Goal: Task Accomplishment & Management: Manage account settings

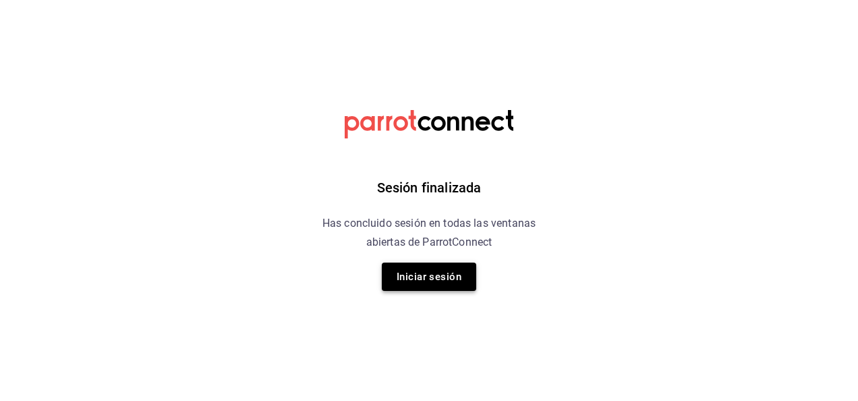
click at [429, 277] on button "Iniciar sesión" at bounding box center [429, 276] width 94 height 28
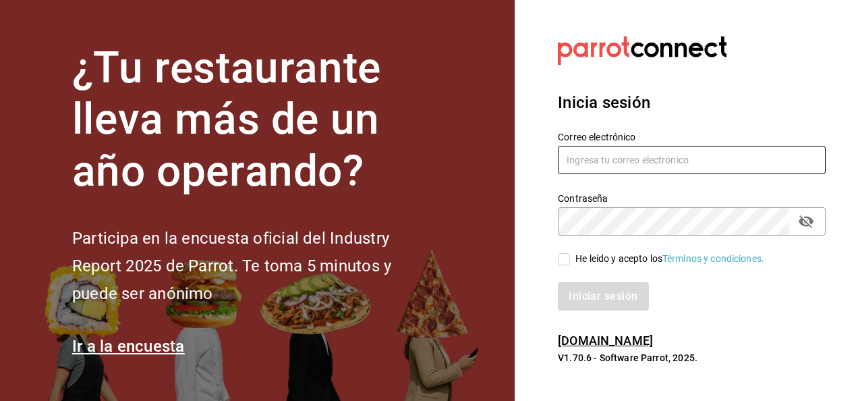
type input "restauranteflamingos.ad@gmail.com"
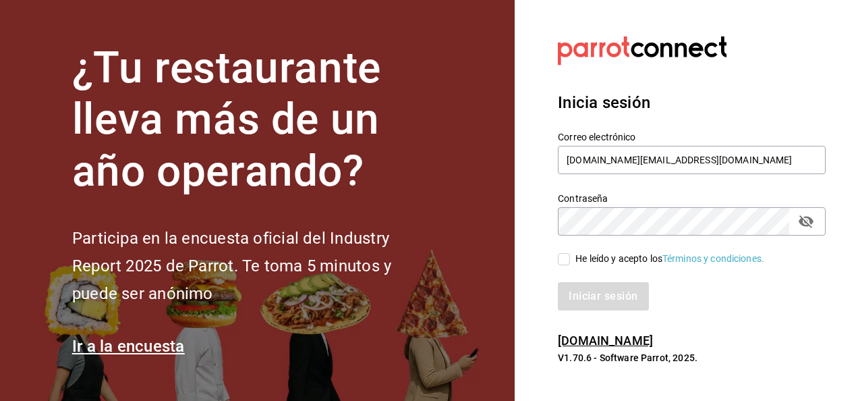
click at [564, 264] on input "He leído y acepto los Términos y condiciones." at bounding box center [564, 259] width 12 height 12
checkbox input "true"
click at [595, 303] on button "Iniciar sesión" at bounding box center [604, 296] width 92 height 28
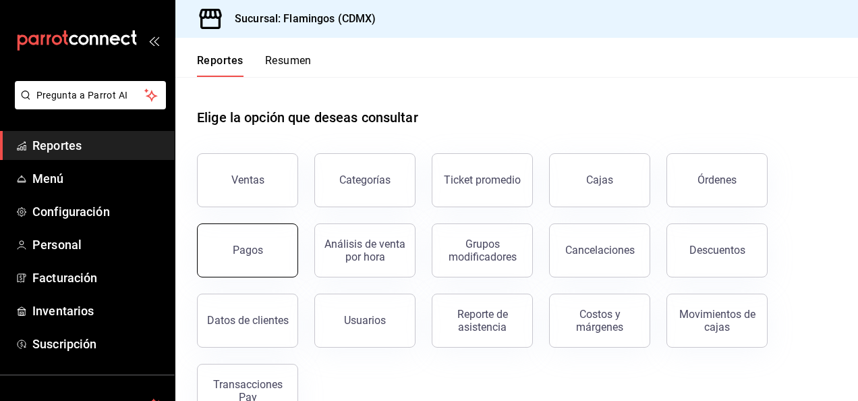
click at [251, 254] on div "Pagos" at bounding box center [248, 249] width 30 height 13
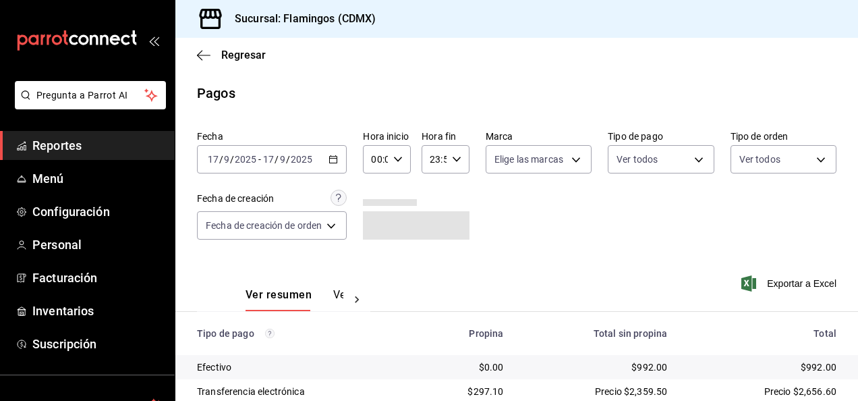
scroll to position [121, 0]
